Goal: Task Accomplishment & Management: Manage account settings

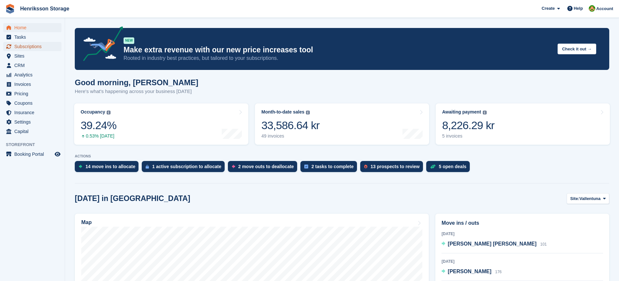
click at [22, 46] on span "Subscriptions" at bounding box center [33, 46] width 39 height 9
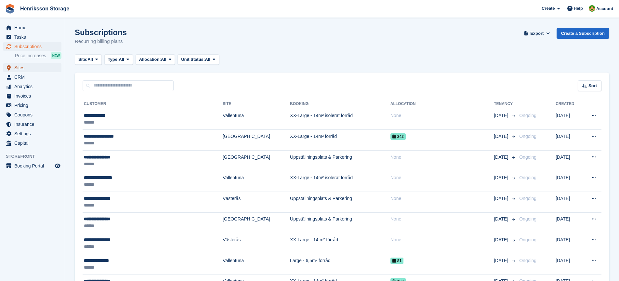
click at [21, 67] on span "Sites" at bounding box center [33, 67] width 39 height 9
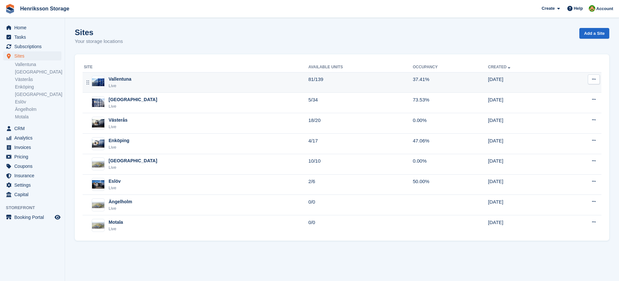
click at [114, 80] on div "Vallentuna" at bounding box center [120, 79] width 23 height 7
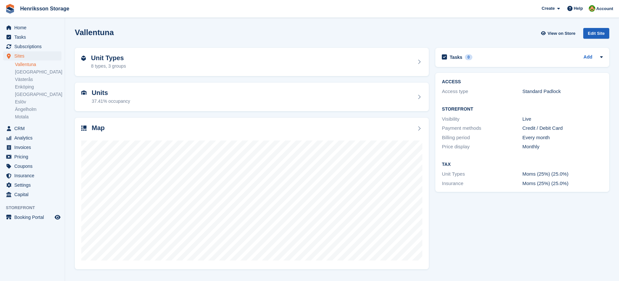
click at [591, 35] on div "Edit Site" at bounding box center [596, 33] width 26 height 11
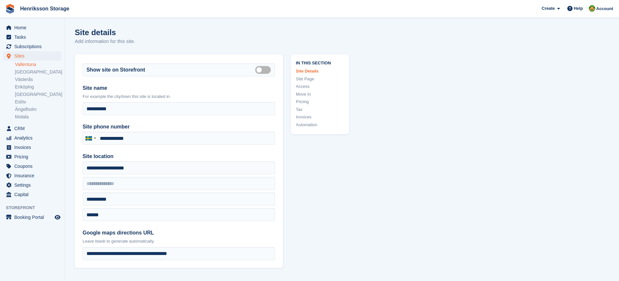
type input "**********"
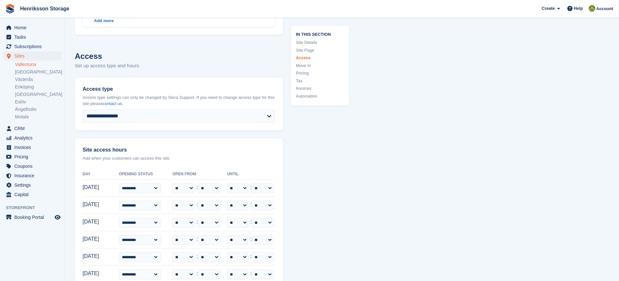
scroll to position [2527, 0]
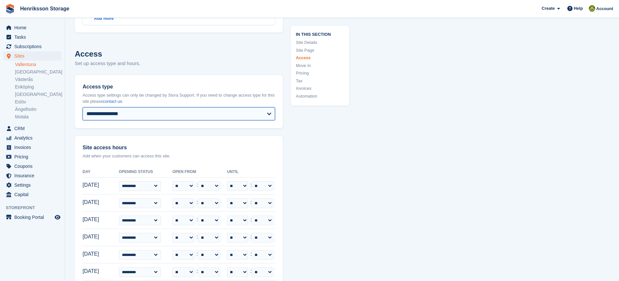
click at [269, 114] on select "**********" at bounding box center [179, 113] width 192 height 13
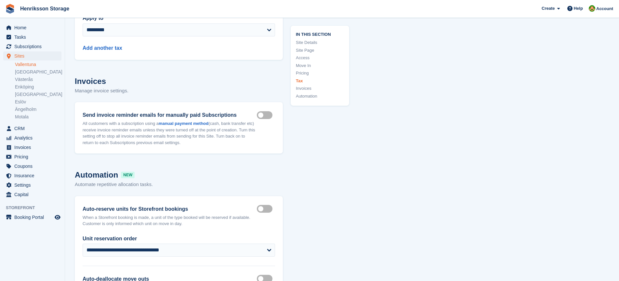
scroll to position [3981, 0]
click at [22, 115] on link "Motala" at bounding box center [38, 117] width 46 height 6
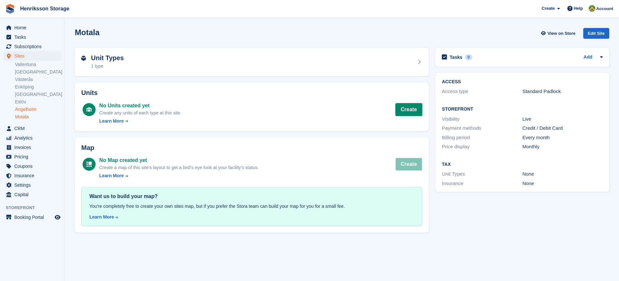
click at [23, 109] on link "Ängelholm" at bounding box center [38, 109] width 46 height 6
click at [20, 97] on link "[GEOGRAPHIC_DATA]" at bounding box center [38, 94] width 46 height 6
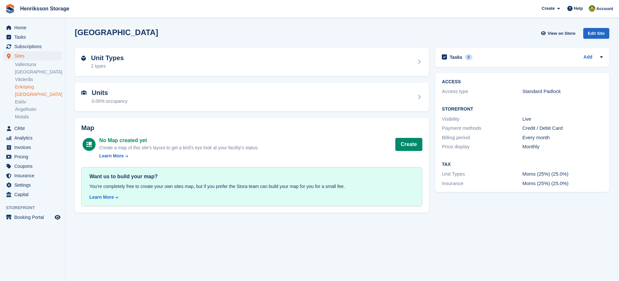
click at [22, 87] on link "Enköping" at bounding box center [38, 87] width 46 height 6
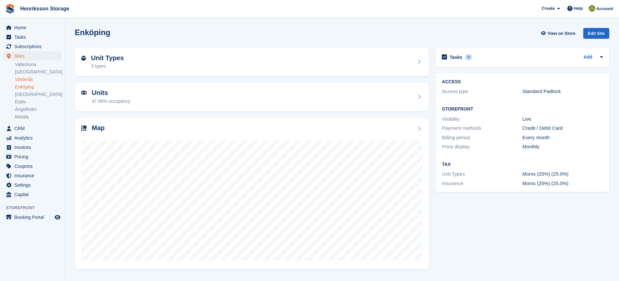
click at [22, 79] on link "Västerås" at bounding box center [38, 79] width 46 height 6
click at [26, 71] on link "[GEOGRAPHIC_DATA]" at bounding box center [38, 72] width 46 height 6
click at [24, 65] on link "Vallentuna" at bounding box center [38, 64] width 46 height 6
